Goal: Register for event/course: Sign up to attend an event or enroll in a course

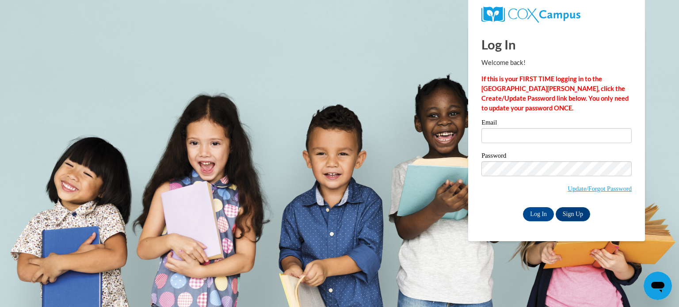
click at [495, 96] on strong "If this is your FIRST TIME logging in to the NEW Cox Campus, click the Create/U…" at bounding box center [554, 93] width 147 height 37
click at [523, 141] on input "Email" at bounding box center [556, 135] width 150 height 15
type input "zoe.baronerichey@ymcaatlanta.org"
click at [541, 209] on input "Log In" at bounding box center [538, 214] width 31 height 14
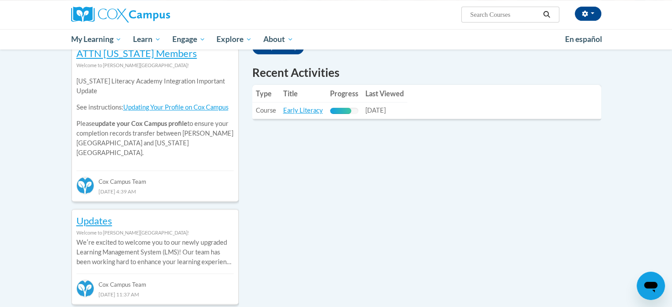
scroll to position [272, 0]
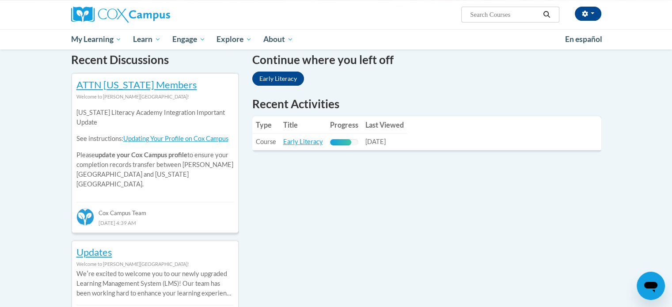
click at [338, 134] on td "Progress: 75% Complete" at bounding box center [344, 142] width 35 height 16
click at [305, 145] on link "Early Literacy" at bounding box center [303, 142] width 40 height 8
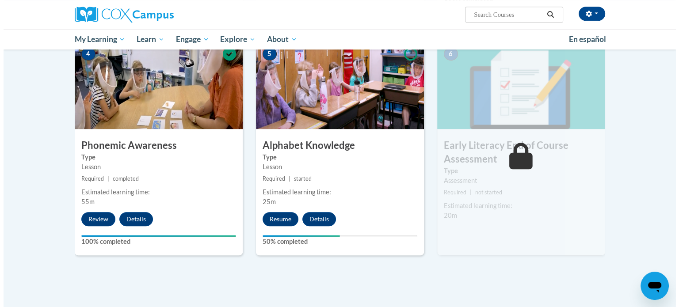
scroll to position [447, 0]
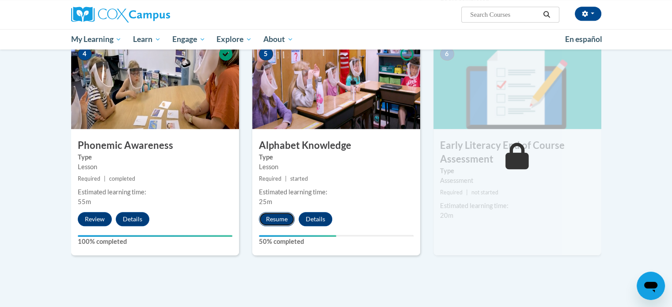
click at [272, 220] on button "Resume" at bounding box center [277, 219] width 36 height 14
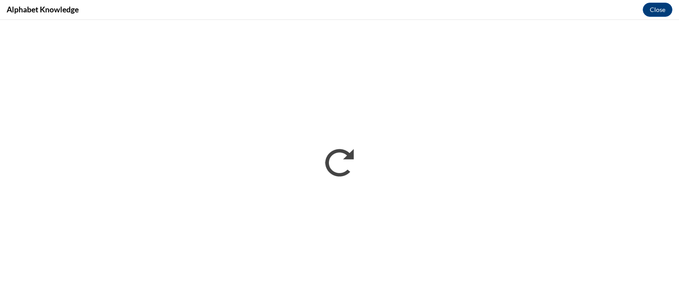
scroll to position [0, 0]
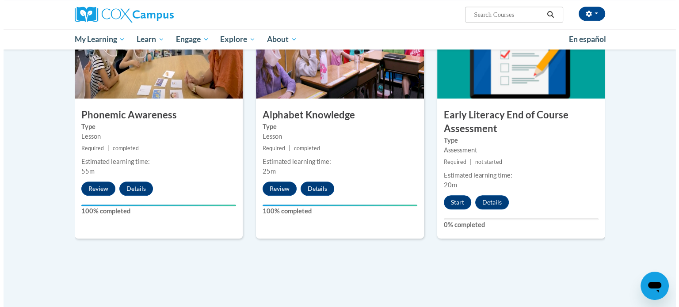
scroll to position [477, 0]
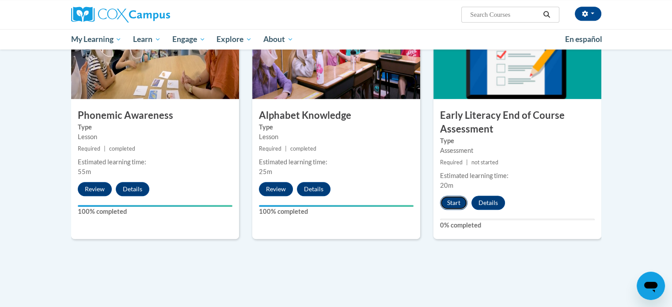
click at [448, 202] on button "Start" at bounding box center [453, 203] width 27 height 14
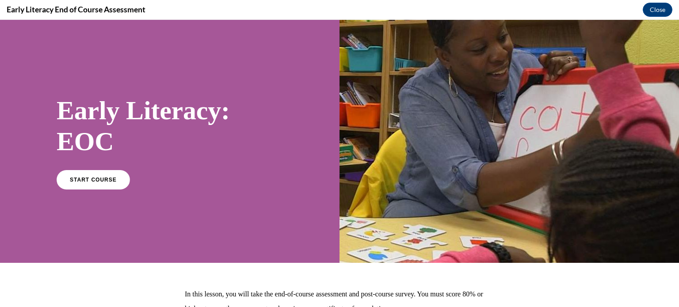
scroll to position [0, 0]
click at [69, 185] on link "START COURSE" at bounding box center [93, 179] width 77 height 20
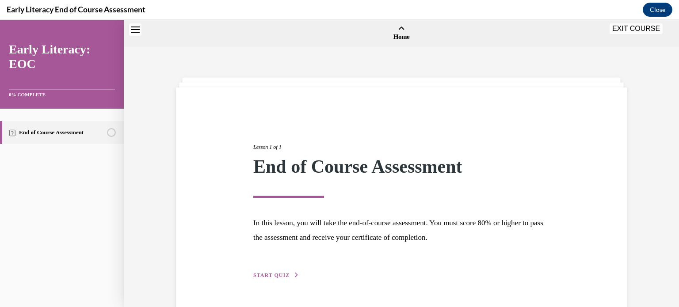
scroll to position [27, 0]
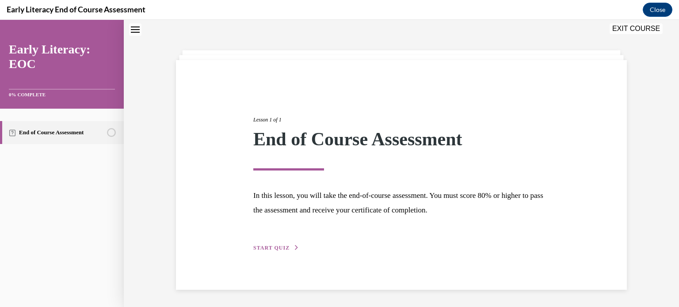
click at [270, 239] on div "Lesson 1 of 1 End of Course Assessment In this lesson, you will take the end-of…" at bounding box center [401, 173] width 309 height 157
click at [271, 242] on div "Lesson 1 of 1 End of Course Assessment In this lesson, you will take the end-of…" at bounding box center [401, 173] width 309 height 157
click at [277, 249] on span "START QUIZ" at bounding box center [271, 248] width 36 height 6
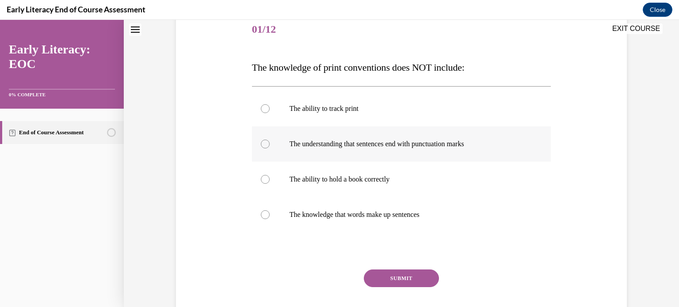
scroll to position [112, 0]
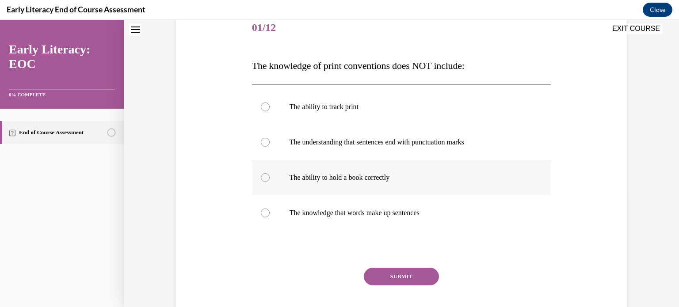
click at [327, 183] on div at bounding box center [401, 177] width 299 height 35
click at [380, 273] on button "SUBMIT" at bounding box center [401, 277] width 75 height 18
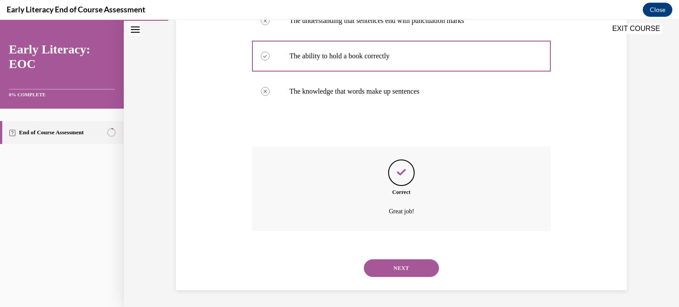
scroll to position [234, 0]
click at [398, 270] on button "NEXT" at bounding box center [401, 268] width 75 height 18
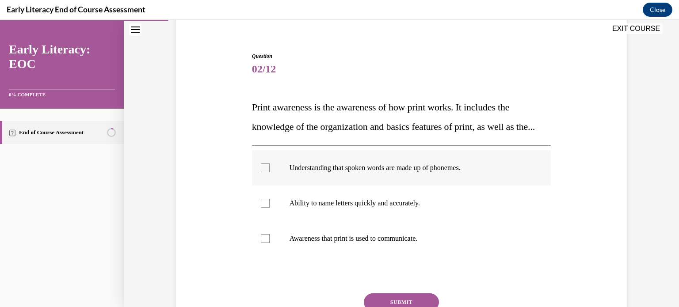
scroll to position [88, 0]
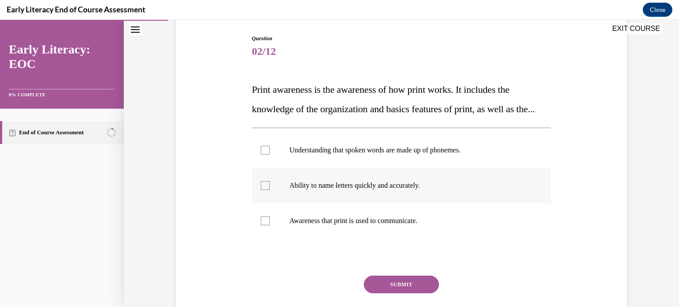
click at [302, 190] on p "Ability to name letters quickly and accurately." at bounding box center [408, 185] width 239 height 9
click at [303, 225] on p "Awareness that print is used to communicate." at bounding box center [408, 220] width 239 height 9
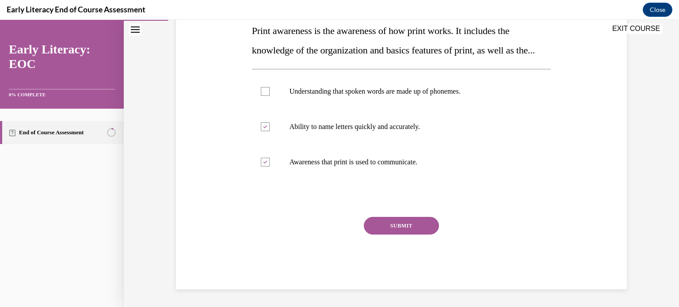
click at [425, 222] on button "SUBMIT" at bounding box center [401, 226] width 75 height 18
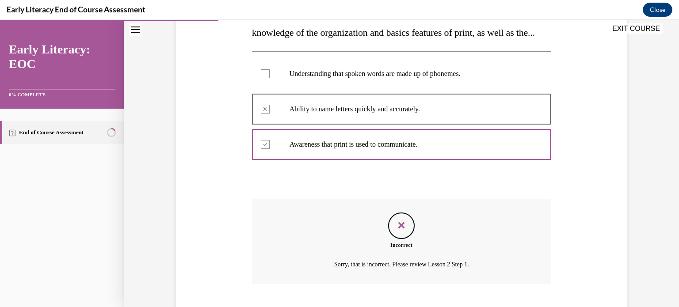
scroll to position [238, 0]
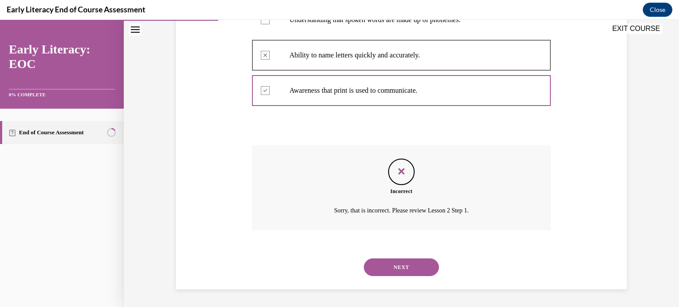
click at [391, 264] on button "NEXT" at bounding box center [401, 267] width 75 height 18
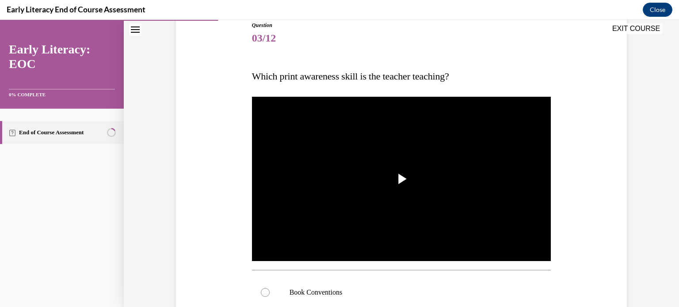
scroll to position [105, 0]
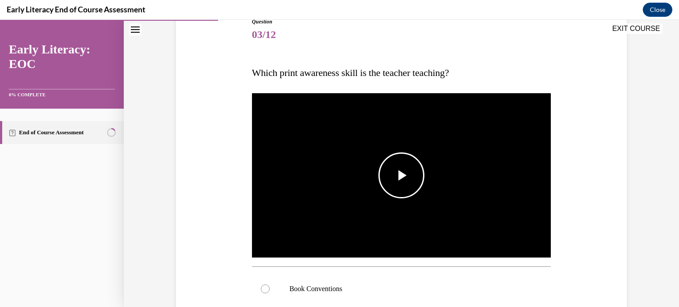
click at [401, 175] on span "Video player" at bounding box center [401, 175] width 0 height 0
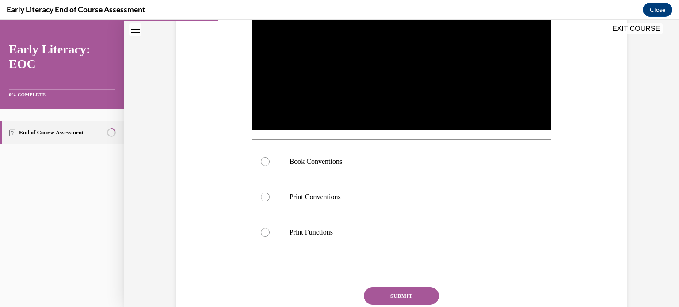
scroll to position [245, 0]
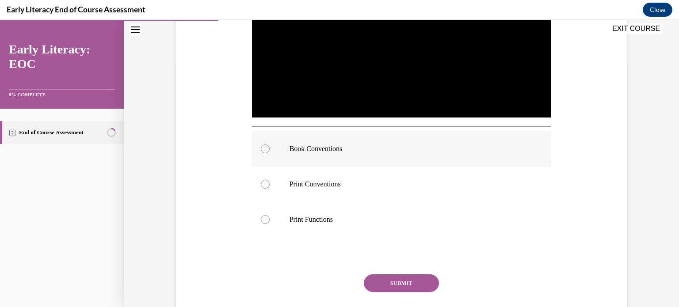
click at [334, 148] on p "Book Conventions" at bounding box center [408, 148] width 239 height 9
click at [391, 277] on button "SUBMIT" at bounding box center [401, 283] width 75 height 18
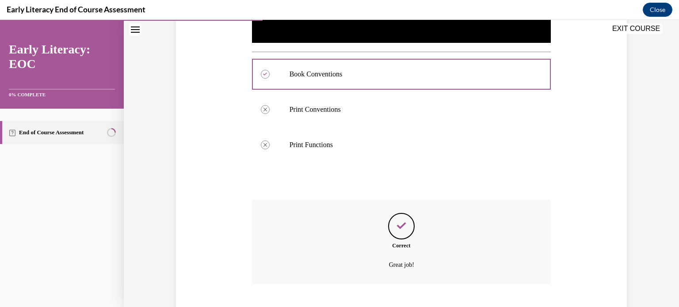
scroll to position [373, 0]
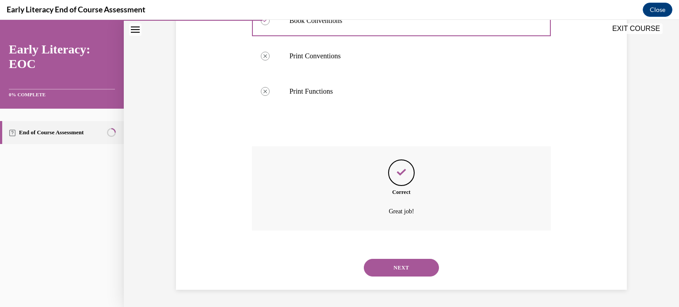
click at [400, 263] on button "NEXT" at bounding box center [401, 268] width 75 height 18
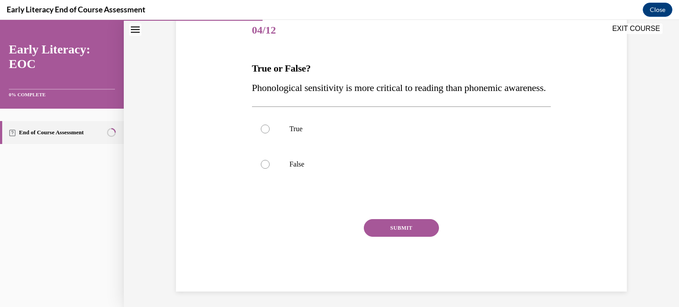
scroll to position [110, 0]
click at [223, 185] on div "Question 04/12 True or False? Phonological sensitivity is more critical to read…" at bounding box center [401, 138] width 455 height 305
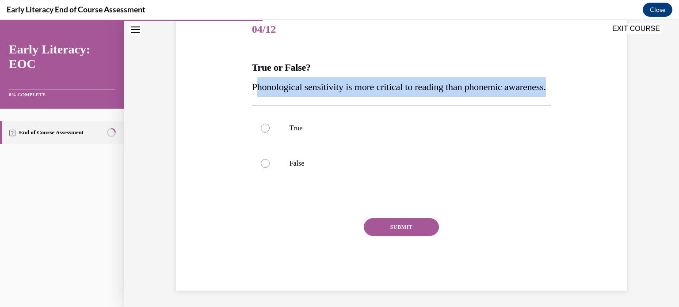
drag, startPoint x: 253, startPoint y: 84, endPoint x: 314, endPoint y: 111, distance: 66.9
click at [314, 97] on p "Phonological sensitivity is more critical to reading than phonemic awareness." at bounding box center [401, 86] width 299 height 19
drag, startPoint x: 242, startPoint y: 81, endPoint x: 336, endPoint y: 120, distance: 101.8
click at [336, 120] on div "Question 04/12 True or False? Phonological sensitivity is more critical to read…" at bounding box center [401, 138] width 455 height 305
click at [313, 97] on p "Phonological sensitivity is more critical to reading than phonemic awareness." at bounding box center [401, 86] width 299 height 19
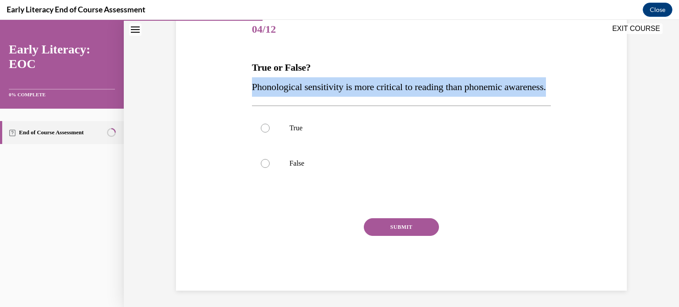
drag, startPoint x: 301, startPoint y: 109, endPoint x: 238, endPoint y: 82, distance: 68.7
click at [238, 82] on div "Question 04/12 True or False? Phonological sensitivity is more critical to read…" at bounding box center [401, 138] width 455 height 305
copy span "Phonological sensitivity is more critical to reading than phonemic awareness."
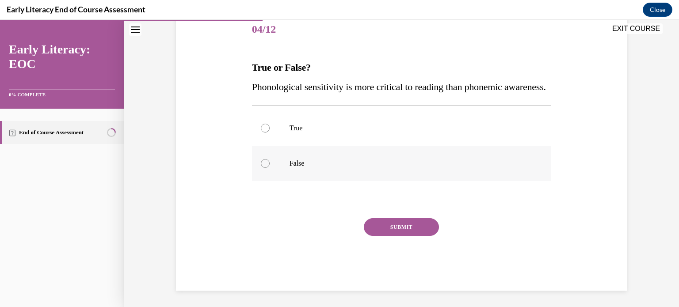
click at [301, 174] on div at bounding box center [401, 163] width 299 height 35
click at [415, 236] on button "SUBMIT" at bounding box center [401, 227] width 75 height 18
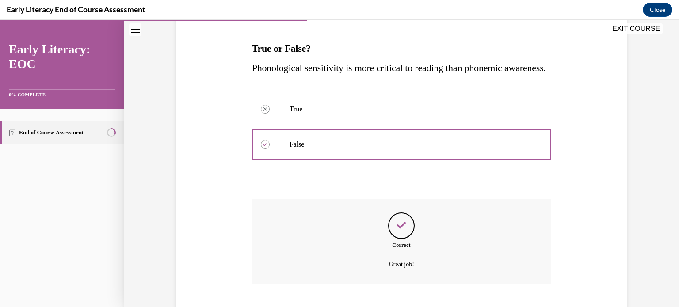
scroll to position [202, 0]
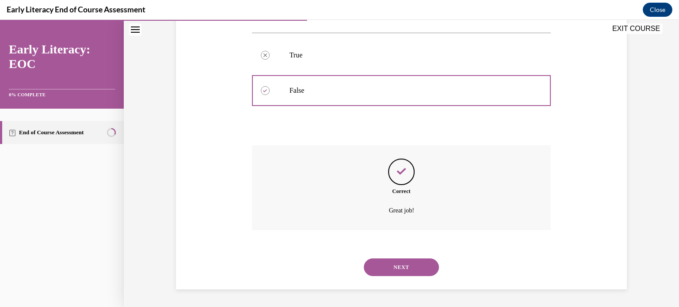
click at [392, 265] on button "NEXT" at bounding box center [401, 267] width 75 height 18
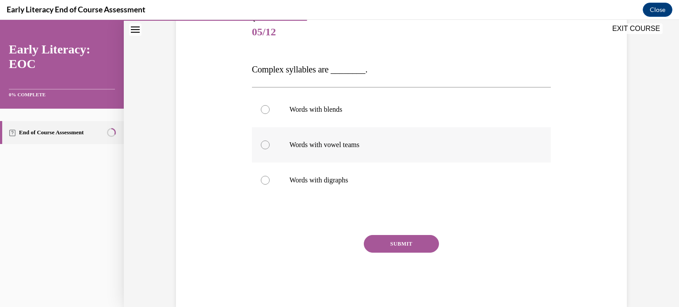
scroll to position [83, 0]
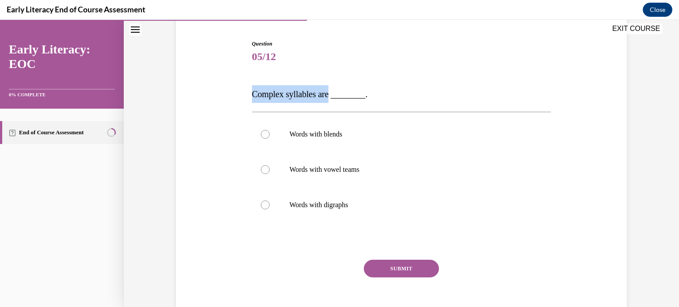
drag, startPoint x: 245, startPoint y: 95, endPoint x: 329, endPoint y: 95, distance: 83.5
click at [329, 95] on div "Question 05/12 Complex syllables are ________. Words with blends Words with vow…" at bounding box center [401, 172] width 455 height 319
copy span "Complex syllables are"
click at [330, 199] on div at bounding box center [401, 204] width 299 height 35
click at [400, 265] on button "SUBMIT" at bounding box center [401, 269] width 75 height 18
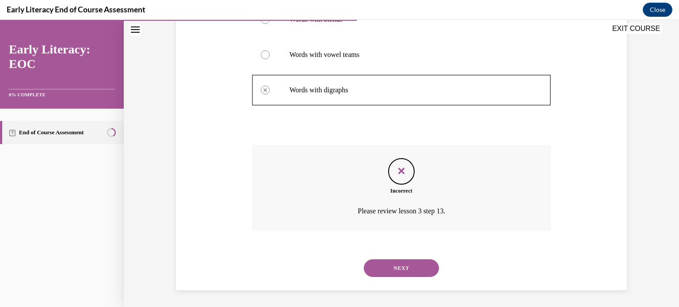
scroll to position [198, 0]
click at [385, 268] on button "NEXT" at bounding box center [401, 268] width 75 height 18
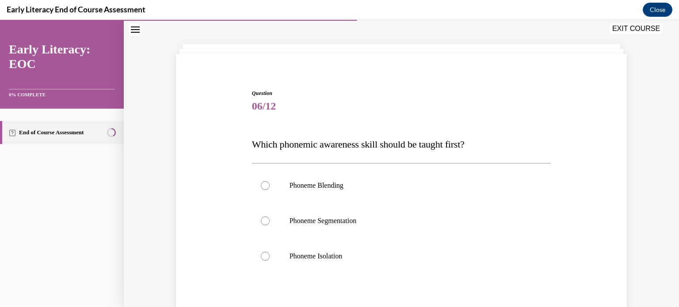
scroll to position [92, 0]
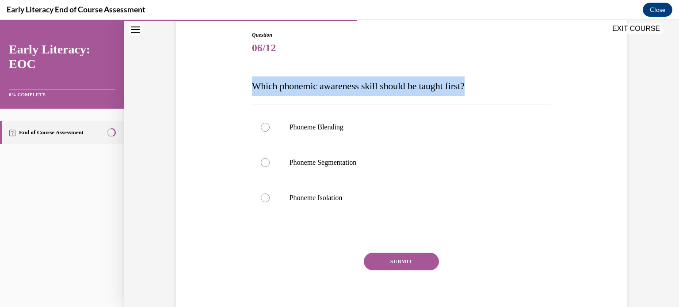
drag, startPoint x: 243, startPoint y: 84, endPoint x: 477, endPoint y: 82, distance: 234.2
click at [477, 82] on div "Question 06/12 Which phonemic awareness skill should be taught first? Phoneme B…" at bounding box center [401, 164] width 455 height 321
copy span "Which phonemic awareness skill should be taught first?"
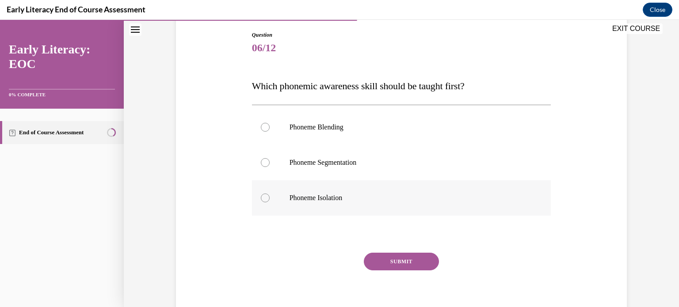
click at [305, 195] on p "Phoneme Isolation" at bounding box center [408, 198] width 239 height 9
click at [388, 258] on button "SUBMIT" at bounding box center [401, 262] width 75 height 18
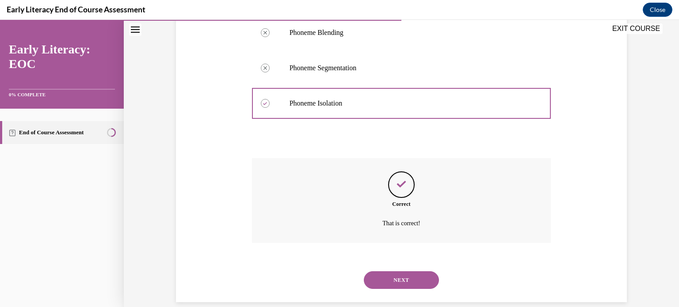
scroll to position [199, 0]
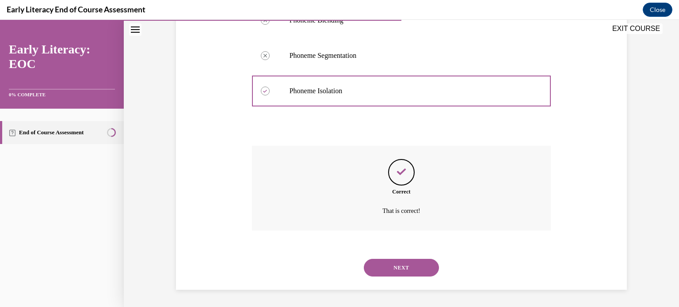
click at [395, 266] on button "NEXT" at bounding box center [401, 268] width 75 height 18
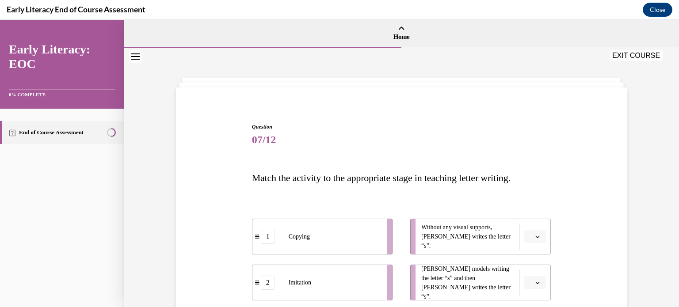
scroll to position [115, 0]
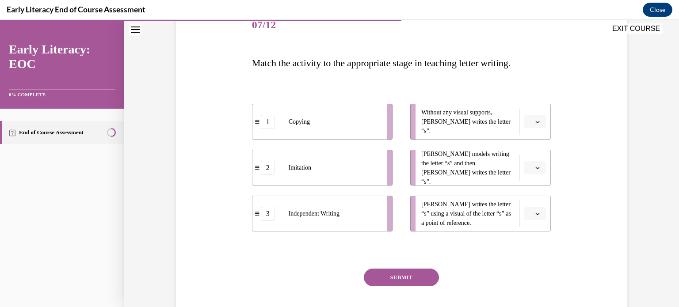
click at [529, 125] on span "Please select an option" at bounding box center [530, 122] width 3 height 9
click at [365, 72] on p "Match the activity to the appropriate stage in teaching letter writing." at bounding box center [401, 62] width 299 height 19
click at [291, 170] on span "Imitation" at bounding box center [300, 167] width 23 height 9
click at [529, 119] on span "Please select an option" at bounding box center [530, 122] width 3 height 9
click at [530, 197] on span "3" at bounding box center [528, 194] width 3 height 7
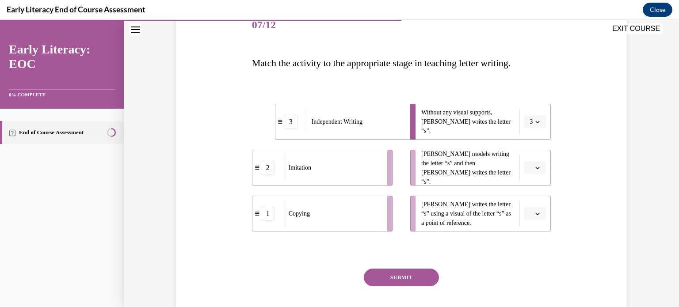
click at [533, 171] on button "button" at bounding box center [535, 167] width 22 height 13
click at [484, 165] on span "Mr. Brown models writing the letter “s” and then Tina writes the letter “s”." at bounding box center [468, 167] width 94 height 37
click at [530, 216] on button "button" at bounding box center [535, 213] width 22 height 13
click at [527, 253] on span "1" at bounding box center [528, 250] width 3 height 7
click at [528, 173] on button "button" at bounding box center [535, 167] width 22 height 13
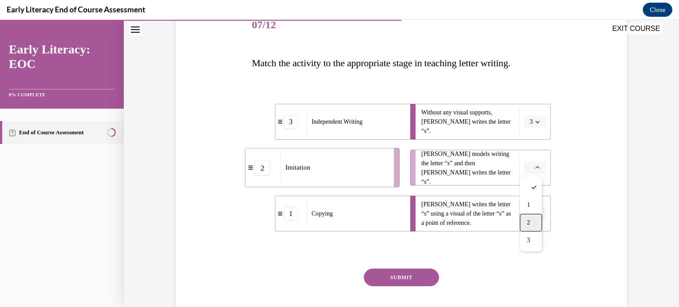
click at [531, 225] on div "2" at bounding box center [531, 223] width 22 height 18
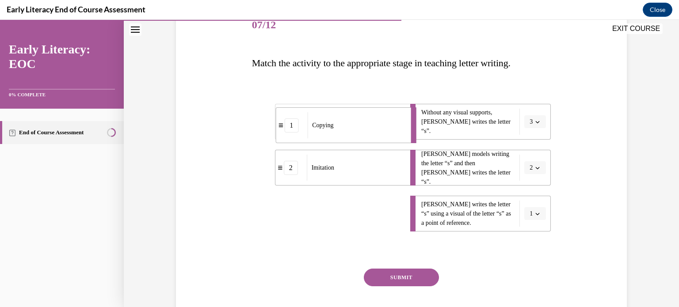
drag, startPoint x: 288, startPoint y: 212, endPoint x: 286, endPoint y: 114, distance: 98.1
click at [286, 118] on div "1" at bounding box center [291, 125] width 14 height 14
drag, startPoint x: 273, startPoint y: 209, endPoint x: 293, endPoint y: 210, distance: 19.9
click at [293, 210] on div "3" at bounding box center [284, 212] width 31 height 14
drag, startPoint x: 293, startPoint y: 210, endPoint x: 357, endPoint y: 214, distance: 64.2
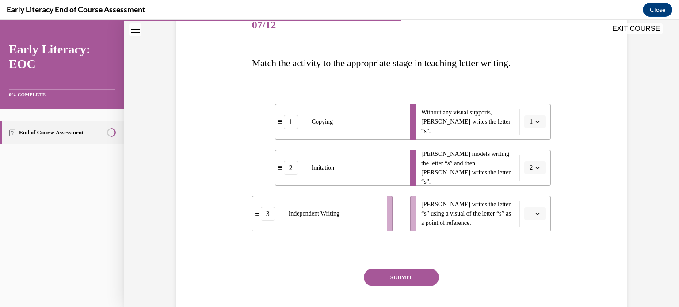
drag, startPoint x: 357, startPoint y: 214, endPoint x: 278, endPoint y: 197, distance: 81.3
click at [278, 197] on li "3 Independent Writing" at bounding box center [322, 214] width 141 height 36
drag, startPoint x: 286, startPoint y: 122, endPoint x: 293, endPoint y: 120, distance: 7.3
click at [293, 127] on div "1" at bounding box center [289, 134] width 14 height 14
click at [427, 110] on div "Without any visual supports, Tina writes the letter “s”." at bounding box center [470, 122] width 99 height 26
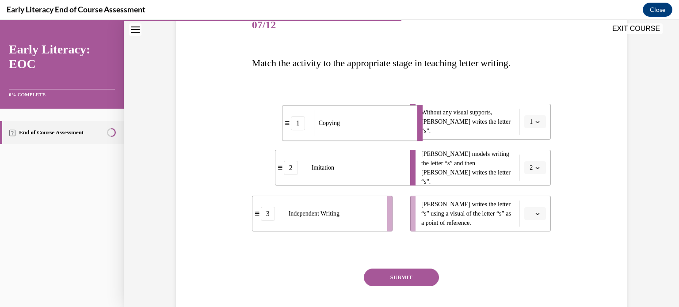
drag, startPoint x: 384, startPoint y: 127, endPoint x: 391, endPoint y: 128, distance: 7.2
click at [391, 128] on div "Copying" at bounding box center [363, 123] width 98 height 26
click at [529, 125] on span "1" at bounding box center [530, 122] width 3 height 9
click at [529, 196] on div "3" at bounding box center [529, 195] width 22 height 18
click at [537, 211] on span "button" at bounding box center [537, 214] width 6 height 6
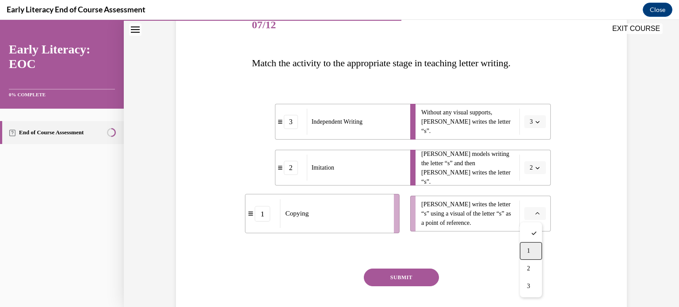
click at [532, 247] on div "1" at bounding box center [531, 251] width 22 height 18
click at [392, 272] on button "SUBMIT" at bounding box center [401, 278] width 75 height 18
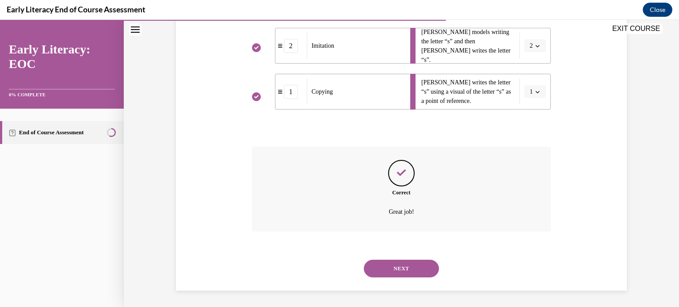
scroll to position [238, 0]
click at [394, 269] on button "NEXT" at bounding box center [401, 268] width 75 height 18
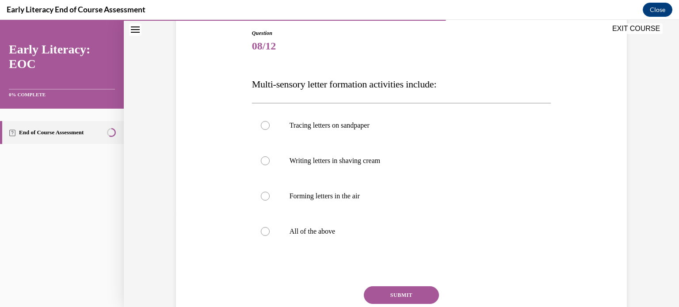
scroll to position [94, 0]
click at [293, 228] on p "All of the above" at bounding box center [408, 231] width 239 height 9
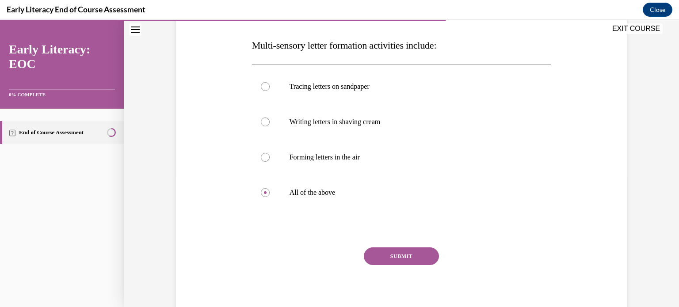
scroll to position [135, 0]
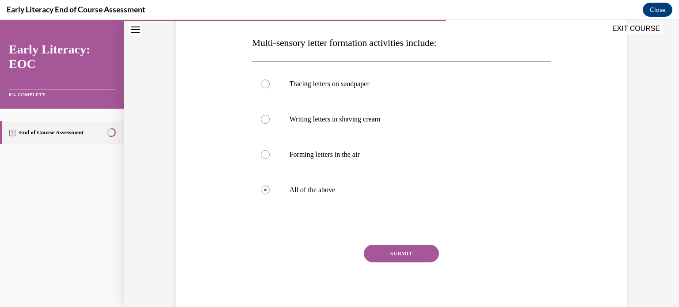
click at [385, 243] on div "Question 08/12 Multi-sensory letter formation activities include: Tracing lette…" at bounding box center [401, 153] width 299 height 330
click at [387, 251] on button "SUBMIT" at bounding box center [401, 254] width 75 height 18
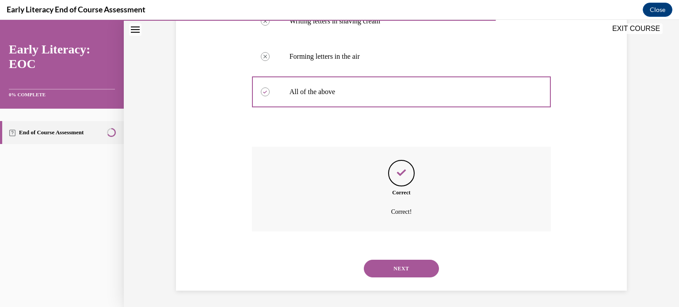
scroll to position [234, 0]
click at [401, 267] on button "NEXT" at bounding box center [401, 268] width 75 height 18
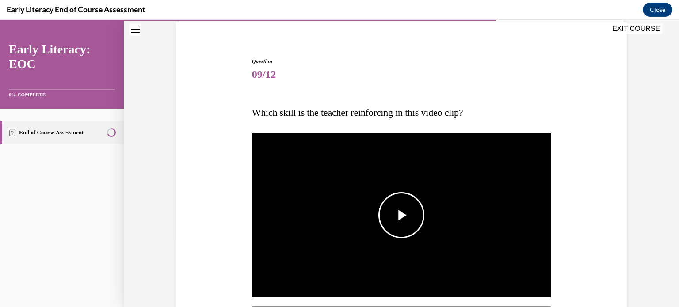
scroll to position [70, 0]
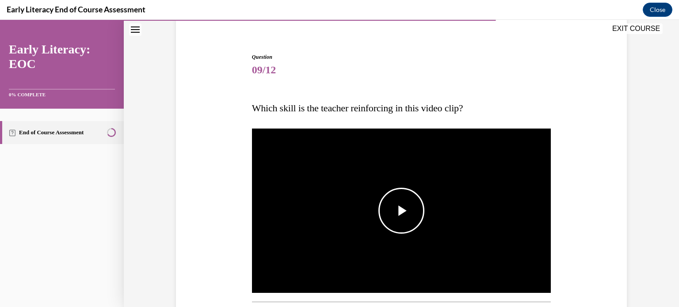
click at [401, 211] on span "Video player" at bounding box center [401, 211] width 0 height 0
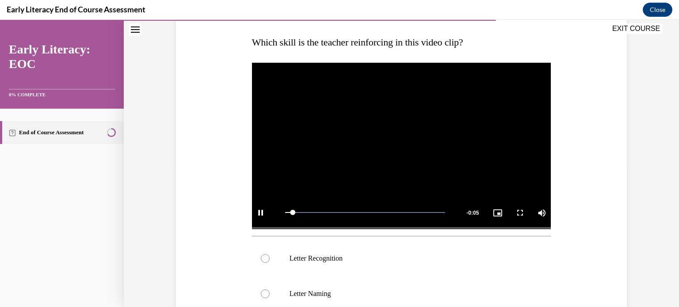
scroll to position [135, 0]
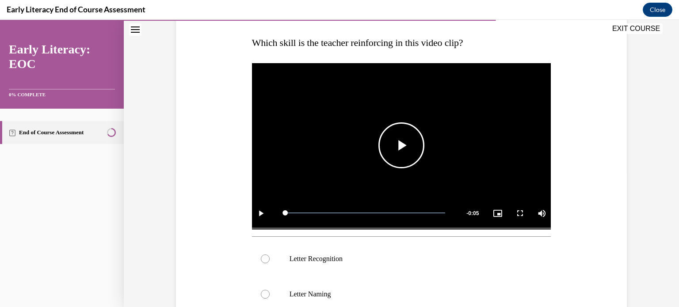
click at [401, 145] on span "Video player" at bounding box center [401, 145] width 0 height 0
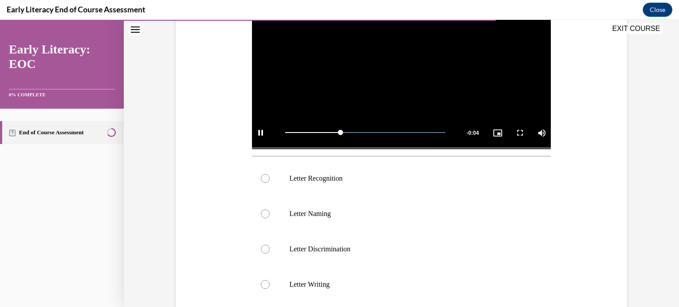
scroll to position [254, 0]
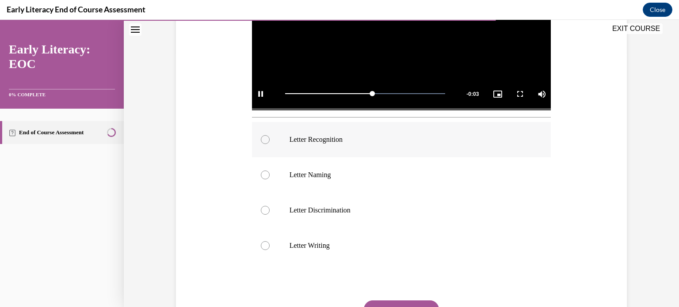
click at [306, 146] on div at bounding box center [401, 139] width 299 height 35
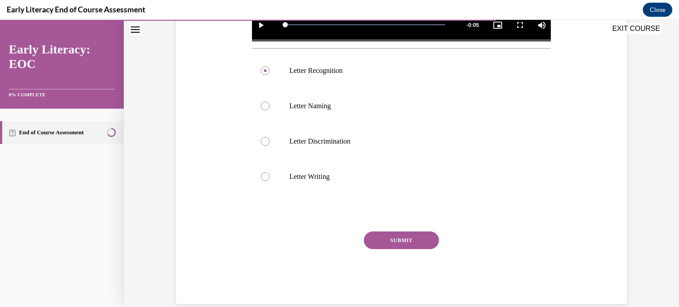
click at [396, 243] on button "SUBMIT" at bounding box center [401, 241] width 75 height 18
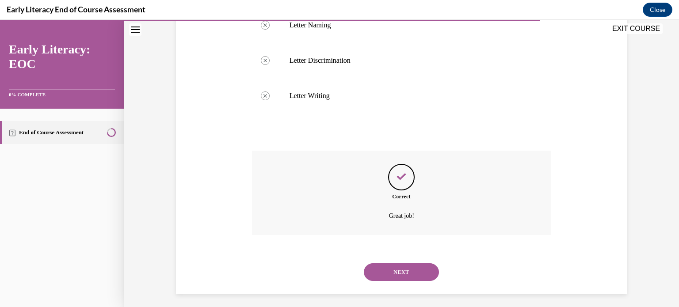
scroll to position [409, 0]
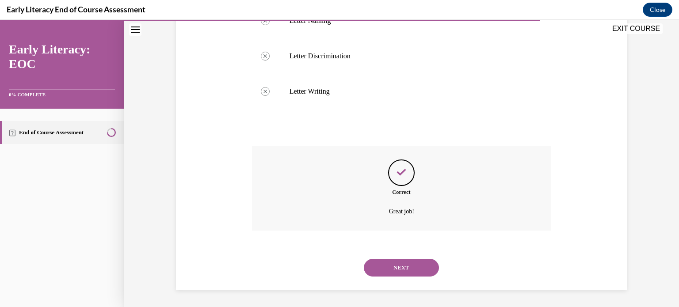
click at [403, 267] on button "NEXT" at bounding box center [401, 268] width 75 height 18
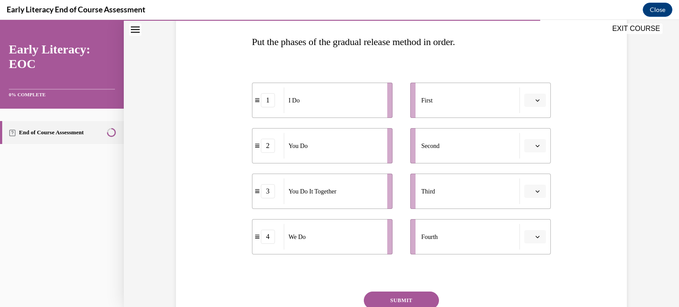
scroll to position [131, 0]
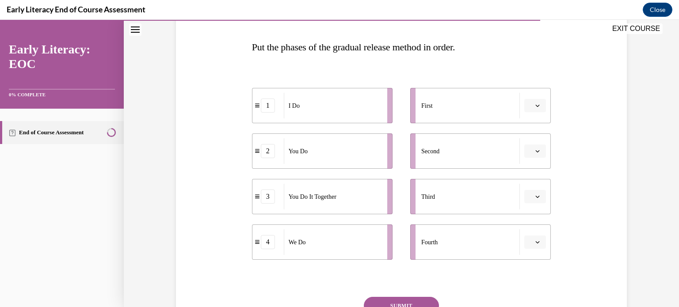
click at [535, 106] on icon "button" at bounding box center [537, 105] width 4 height 4
click at [529, 137] on div "1" at bounding box center [531, 143] width 22 height 18
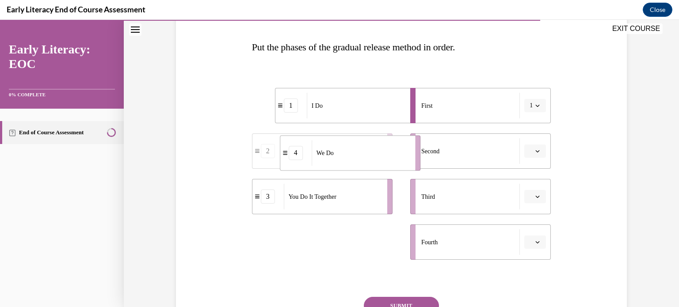
drag, startPoint x: 336, startPoint y: 247, endPoint x: 369, endPoint y: 146, distance: 106.3
click at [369, 146] on div "We Do" at bounding box center [360, 153] width 98 height 26
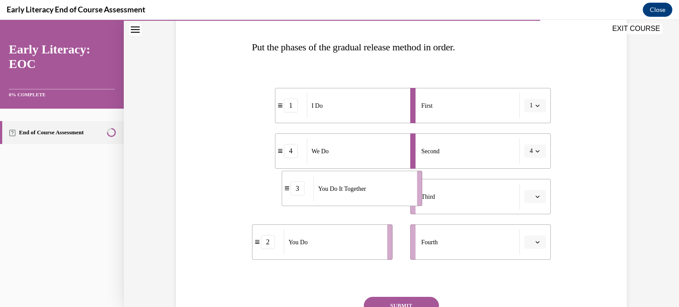
drag, startPoint x: 324, startPoint y: 197, endPoint x: 353, endPoint y: 189, distance: 30.3
click at [353, 189] on span "You Do It Together" at bounding box center [342, 188] width 48 height 9
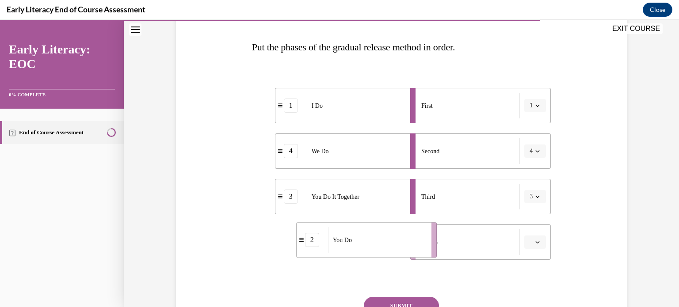
drag, startPoint x: 330, startPoint y: 252, endPoint x: 361, endPoint y: 249, distance: 31.5
click at [361, 249] on div "You Do" at bounding box center [377, 240] width 98 height 26
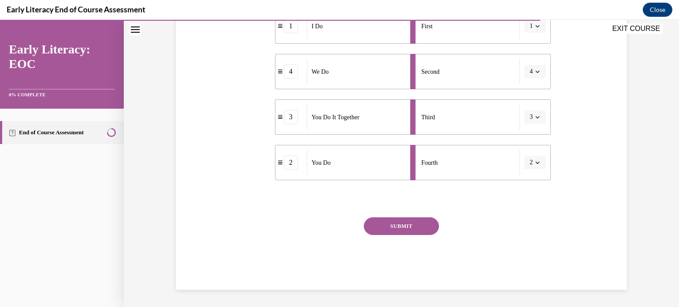
click at [382, 229] on button "SUBMIT" at bounding box center [401, 226] width 75 height 18
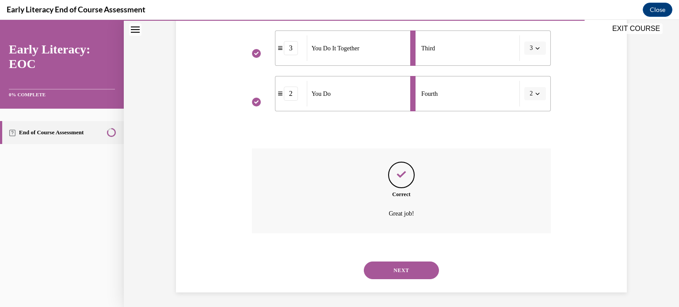
scroll to position [282, 0]
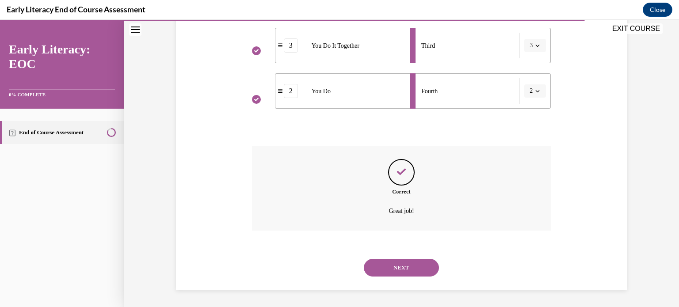
click at [397, 263] on button "NEXT" at bounding box center [401, 268] width 75 height 18
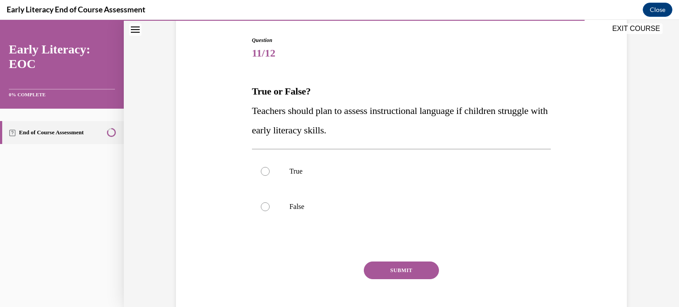
scroll to position [98, 0]
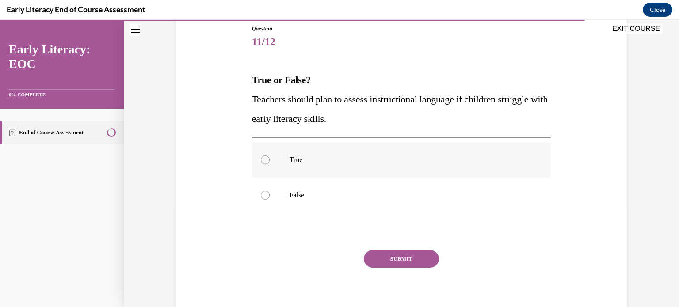
click at [290, 157] on p "True" at bounding box center [408, 160] width 239 height 9
click at [385, 259] on button "SUBMIT" at bounding box center [401, 259] width 75 height 18
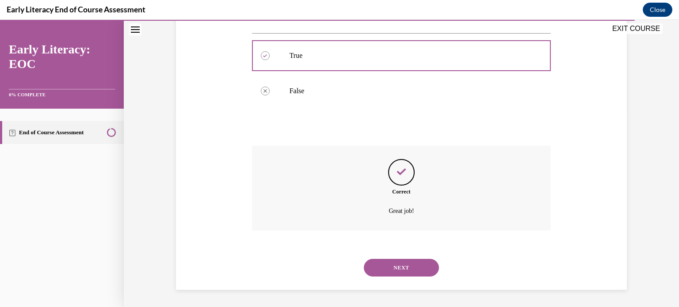
scroll to position [202, 0]
click at [406, 267] on button "NEXT" at bounding box center [401, 268] width 75 height 18
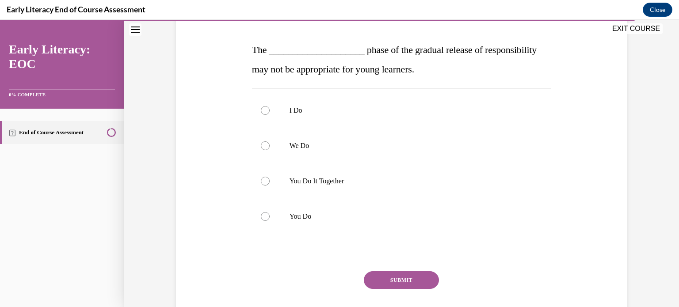
scroll to position [128, 0]
click at [341, 175] on div at bounding box center [401, 181] width 299 height 35
click at [387, 277] on button "SUBMIT" at bounding box center [401, 281] width 75 height 18
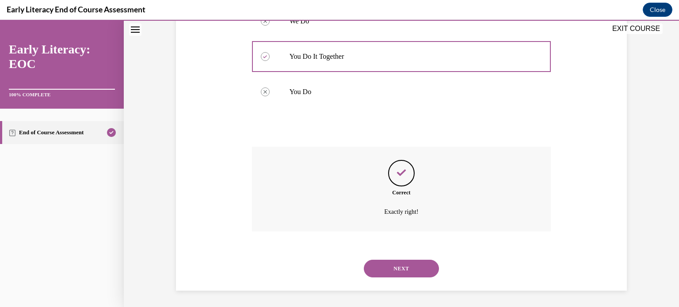
scroll to position [254, 0]
click at [384, 281] on div "NEXT" at bounding box center [401, 267] width 299 height 35
click at [381, 277] on div "NEXT" at bounding box center [401, 267] width 299 height 35
click at [378, 267] on button "NEXT" at bounding box center [401, 268] width 75 height 18
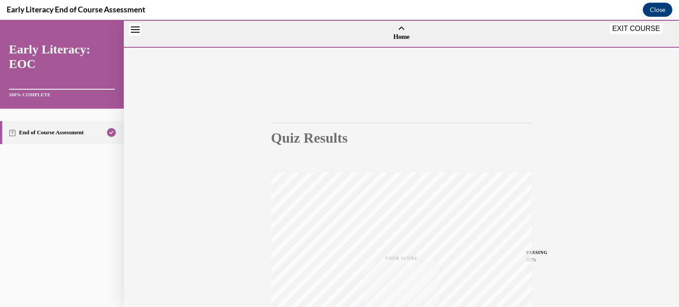
scroll to position [165, 0]
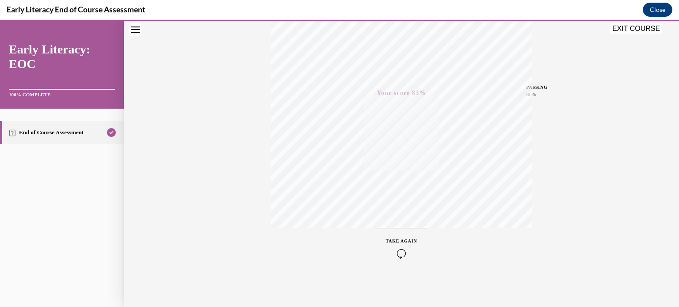
click at [620, 34] on button "EXIT COURSE" at bounding box center [635, 28] width 53 height 11
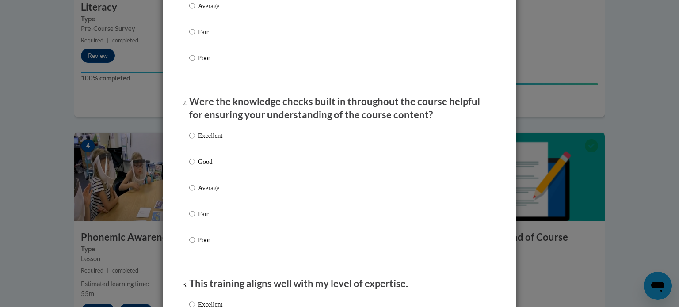
scroll to position [0, 0]
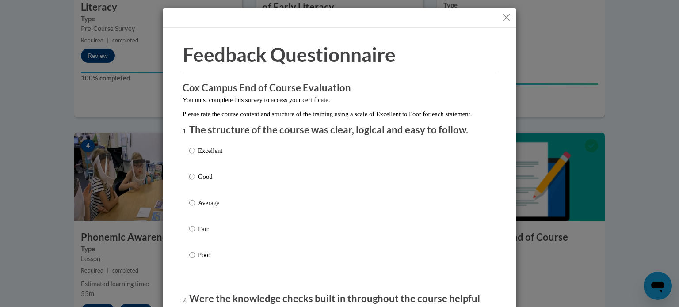
click at [212, 182] on p "Good" at bounding box center [210, 177] width 24 height 10
click at [195, 182] on input "Good" at bounding box center [192, 177] width 6 height 10
radio input "true"
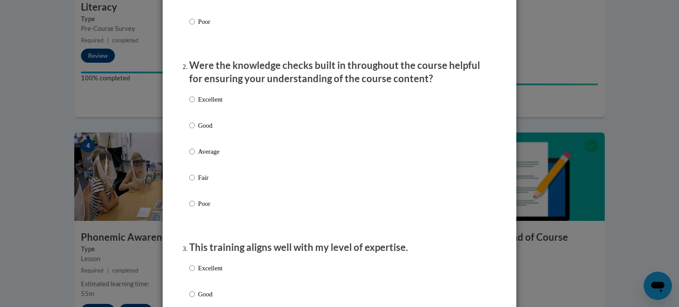
scroll to position [252, 0]
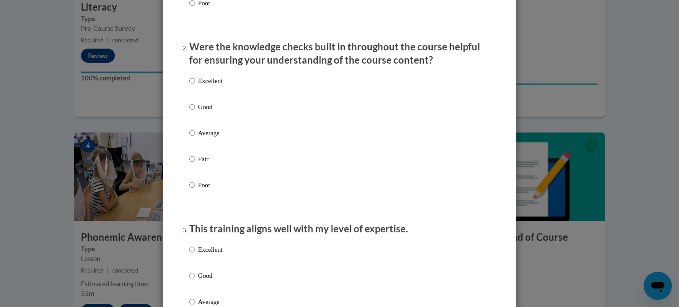
click at [198, 112] on p "Good" at bounding box center [210, 107] width 24 height 10
click at [195, 112] on input "Good" at bounding box center [192, 107] width 6 height 10
radio input "true"
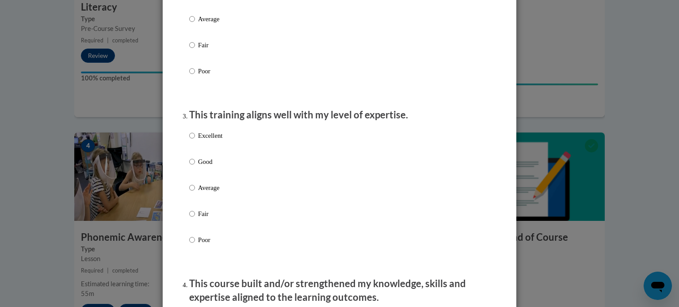
scroll to position [368, 0]
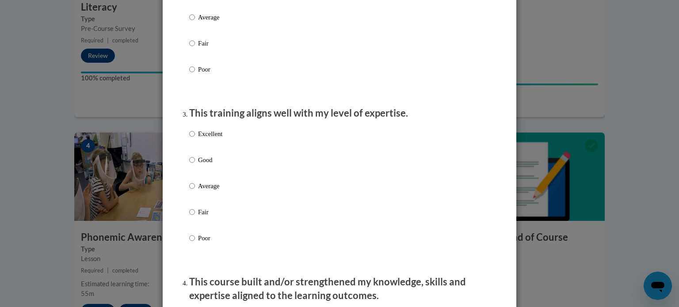
click at [194, 176] on label "Good" at bounding box center [205, 167] width 33 height 24
click at [194, 165] on input "Good" at bounding box center [192, 160] width 6 height 10
radio input "true"
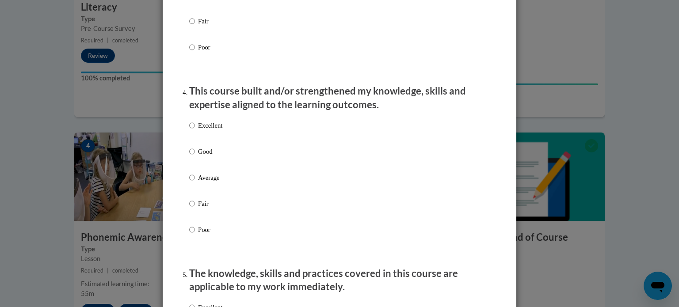
scroll to position [558, 0]
click at [198, 156] on p "Good" at bounding box center [210, 152] width 24 height 10
click at [195, 156] on input "Good" at bounding box center [192, 152] width 6 height 10
radio input "true"
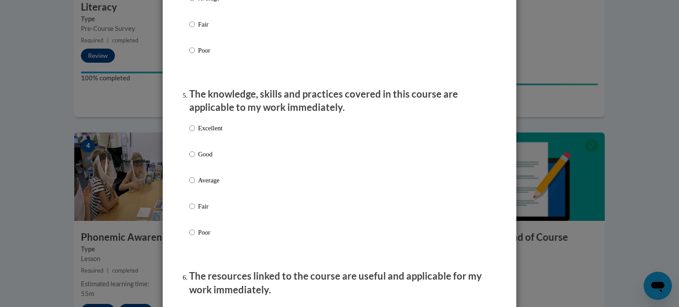
click at [198, 159] on p "Good" at bounding box center [210, 154] width 24 height 10
click at [195, 159] on input "Good" at bounding box center [192, 154] width 6 height 10
radio input "true"
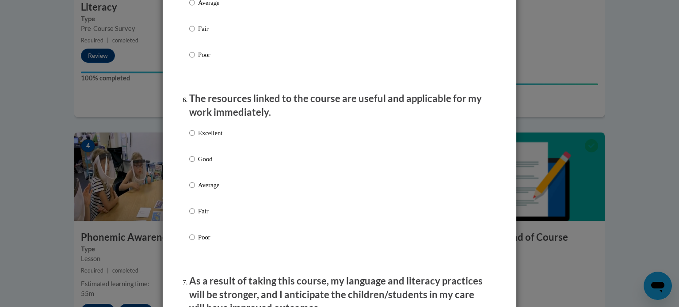
scroll to position [918, 0]
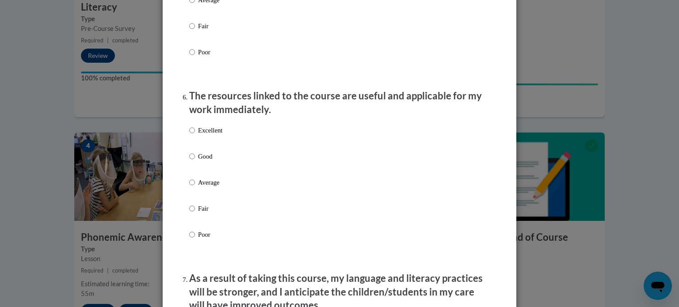
click at [194, 149] on label "Excellent" at bounding box center [205, 137] width 33 height 24
click at [194, 135] on input "Excellent" at bounding box center [192, 130] width 6 height 10
radio input "true"
click at [201, 161] on p "Good" at bounding box center [210, 157] width 24 height 10
click at [195, 161] on input "Good" at bounding box center [192, 157] width 6 height 10
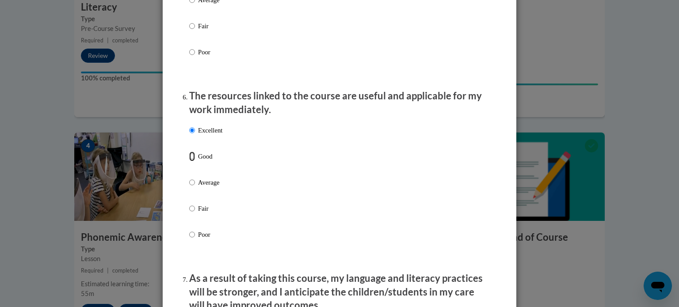
radio input "true"
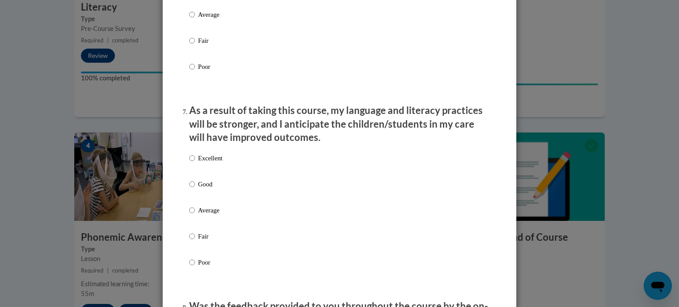
scroll to position [1141, 0]
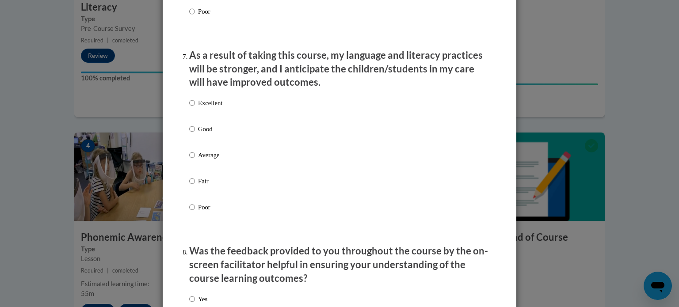
click at [203, 134] on p "Good" at bounding box center [210, 129] width 24 height 10
click at [195, 134] on input "Good" at bounding box center [192, 129] width 6 height 10
radio input "true"
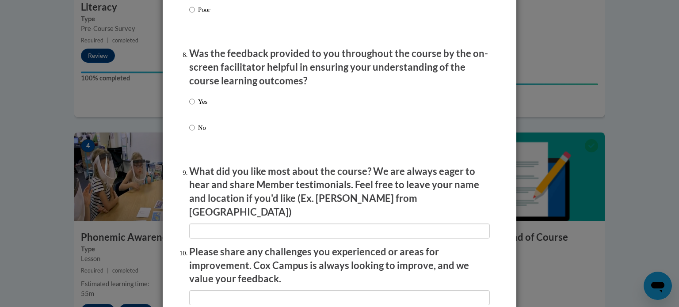
scroll to position [1341, 0]
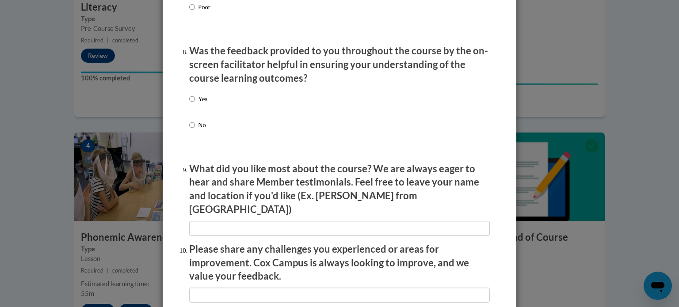
click at [198, 104] on p "Yes" at bounding box center [202, 99] width 9 height 10
click at [195, 104] on input "Yes" at bounding box center [192, 99] width 6 height 10
radio input "true"
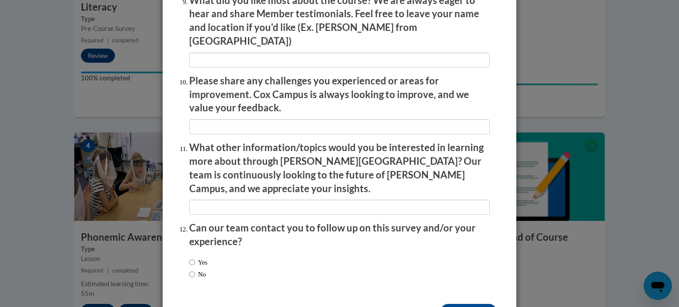
scroll to position [1509, 0]
click at [194, 254] on div "Yes No" at bounding box center [198, 269] width 18 height 30
click at [197, 270] on label "No" at bounding box center [197, 275] width 17 height 10
click at [195, 270] on input "No" at bounding box center [192, 275] width 6 height 10
radio input "true"
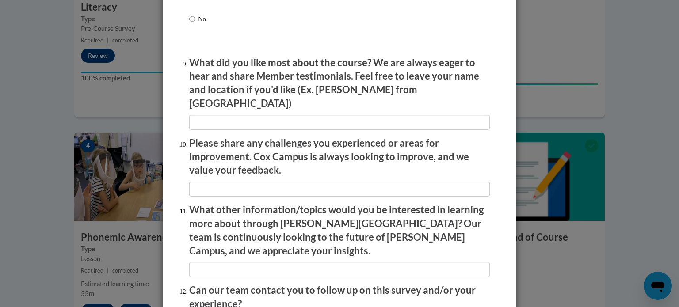
scroll to position [1443, 0]
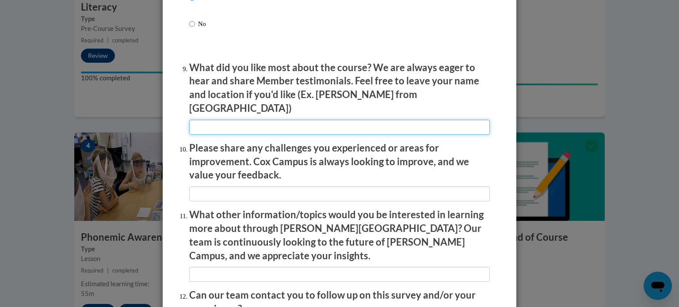
click at [239, 123] on input "textbox" at bounding box center [339, 127] width 300 height 15
type input "N/A"
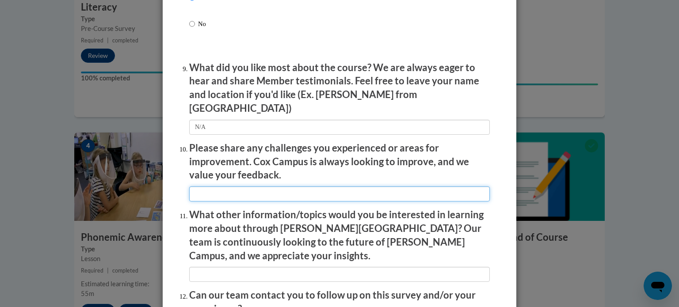
click at [230, 193] on input "textbox" at bounding box center [339, 193] width 300 height 15
type input "n"
type input "M"
type input "N/A"
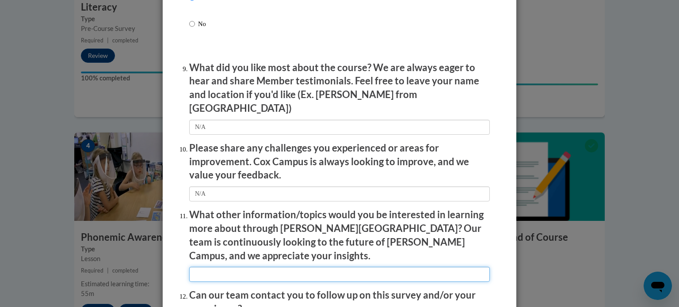
click at [201, 267] on input "textbox" at bounding box center [339, 274] width 300 height 15
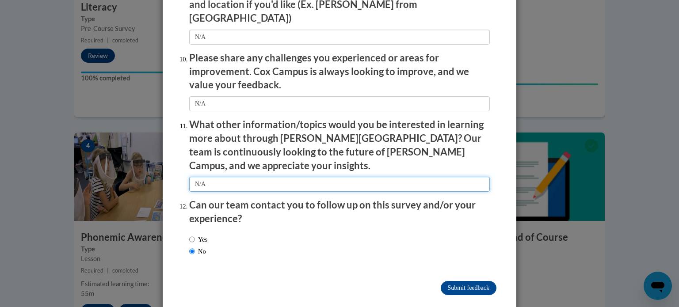
type input "N/A"
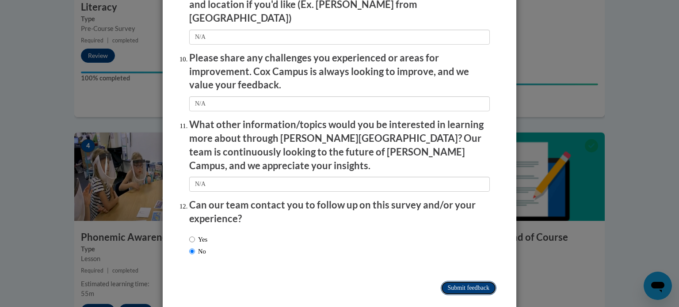
click at [470, 281] on input "Submit feedback" at bounding box center [469, 288] width 56 height 14
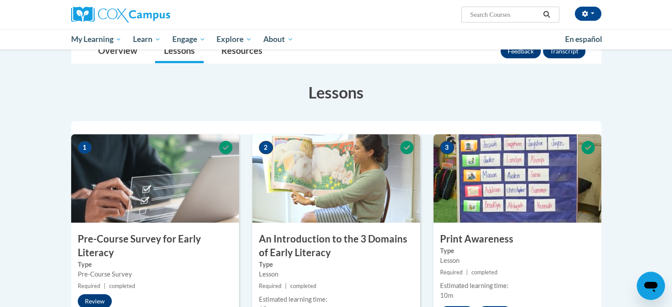
scroll to position [0, 0]
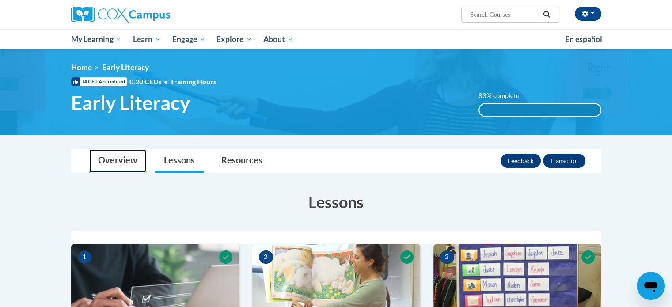
click at [120, 154] on link "Overview" at bounding box center [117, 160] width 57 height 23
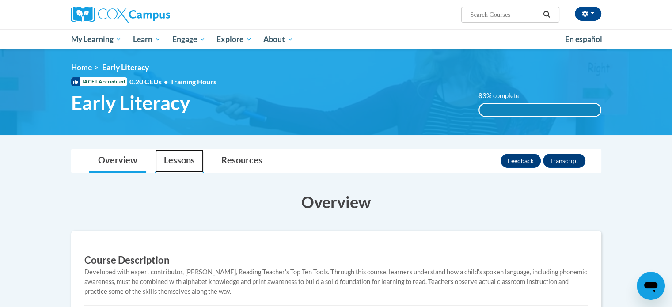
click at [186, 159] on link "Lessons" at bounding box center [179, 160] width 49 height 23
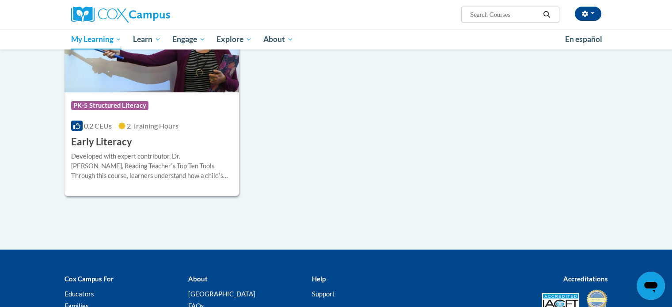
scroll to position [210, 0]
click at [121, 152] on div "Developed with expert contributor, Dr. [PERSON_NAME], Reading Teacherʹs Top Ten…" at bounding box center [152, 166] width 162 height 29
